Goal: Transaction & Acquisition: Purchase product/service

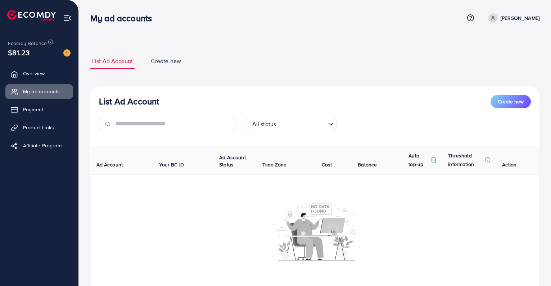
click at [54, 78] on link "Overview" at bounding box center [39, 73] width 68 height 14
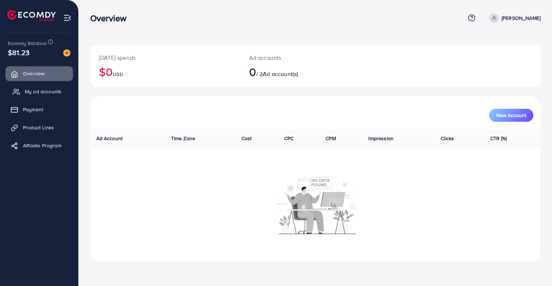
click at [47, 97] on link "My ad accounts" at bounding box center [39, 91] width 68 height 14
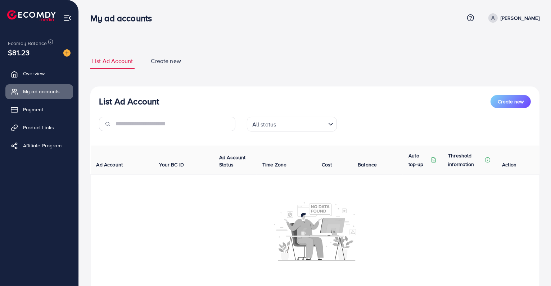
click at [279, 120] on input "Search for option" at bounding box center [301, 123] width 47 height 11
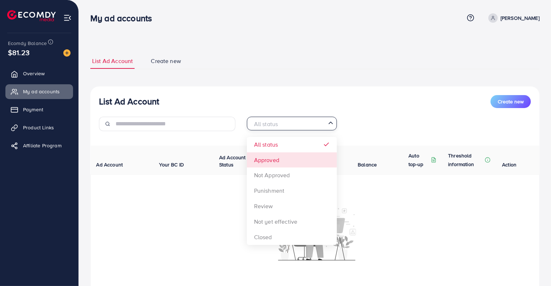
click at [281, 159] on div "List Ad Account Create new All status Loading... All status Approved Not Approv…" at bounding box center [314, 191] width 449 height 210
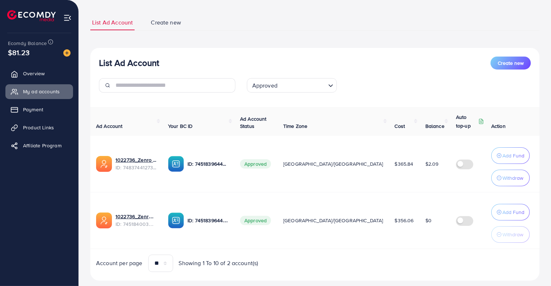
scroll to position [53, 0]
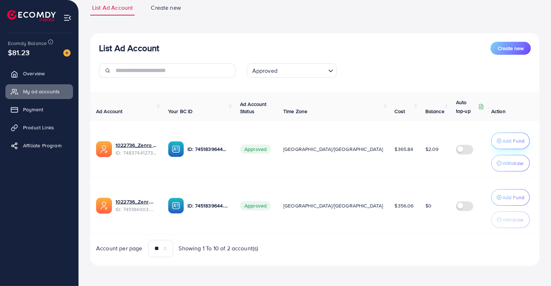
click at [512, 141] on p "Add Fund" at bounding box center [513, 140] width 22 height 9
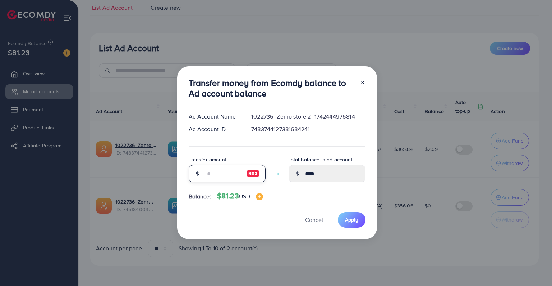
click at [205, 174] on input "number" at bounding box center [223, 173] width 36 height 17
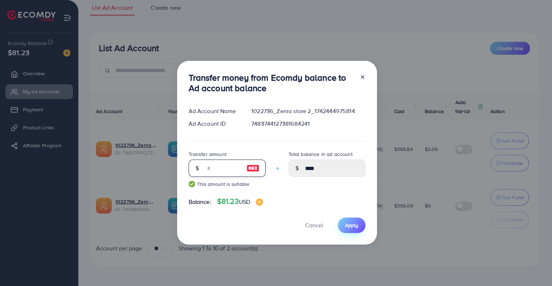
type input "**"
click at [347, 225] on span "Apply" at bounding box center [351, 224] width 13 height 7
